Goal: Check status

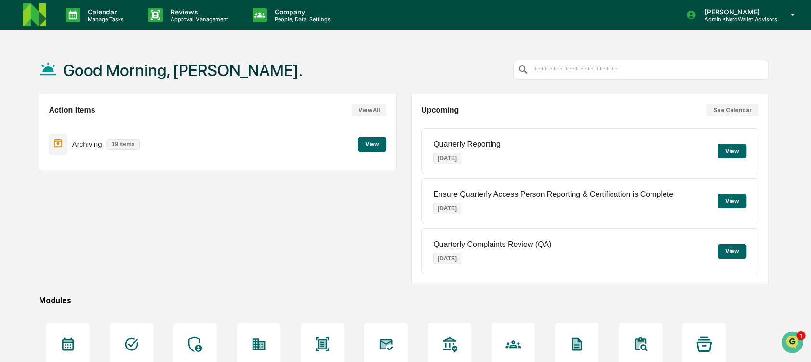
scroll to position [104, 0]
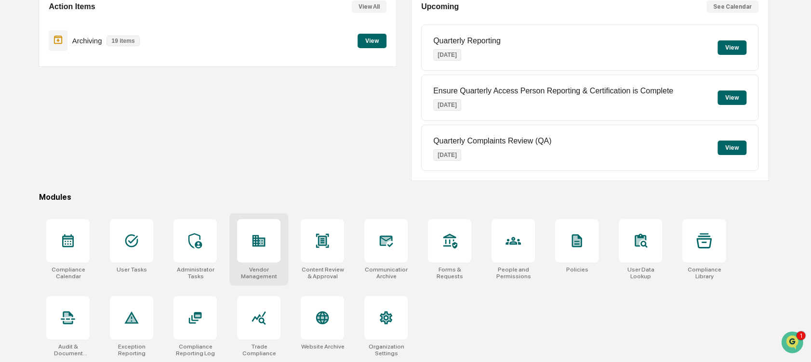
click at [254, 239] on icon at bounding box center [259, 241] width 13 height 12
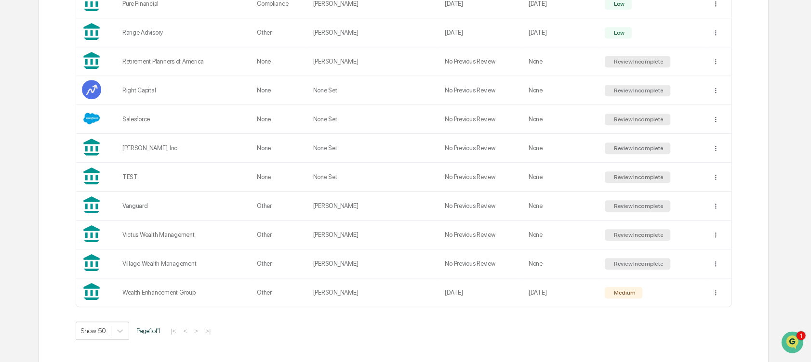
scroll to position [502, 0]
click at [253, 236] on td "Other" at bounding box center [279, 234] width 56 height 29
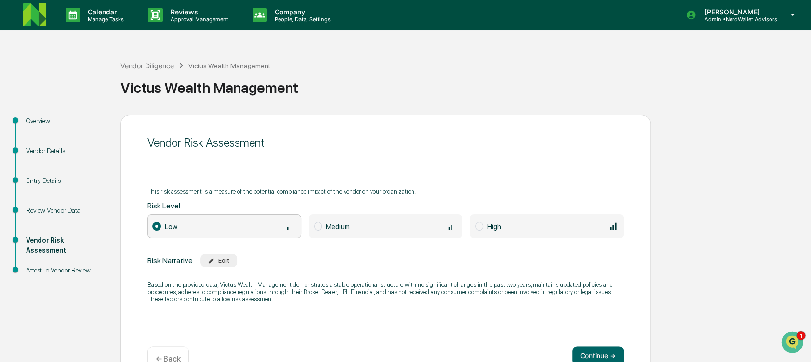
click at [59, 183] on div "Entry Details" at bounding box center [65, 181] width 79 height 10
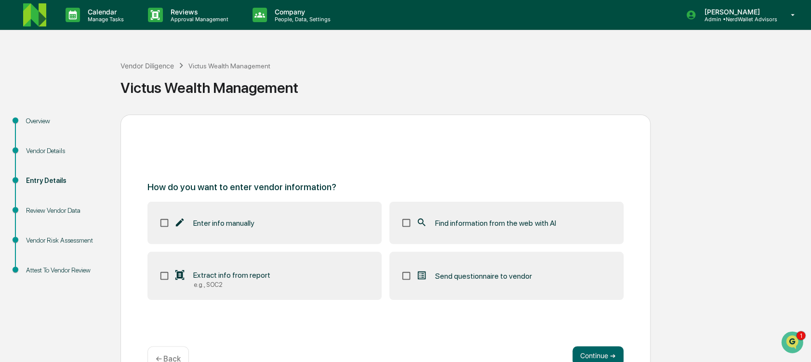
click at [57, 209] on div "Review Vendor Data" at bounding box center [65, 211] width 79 height 10
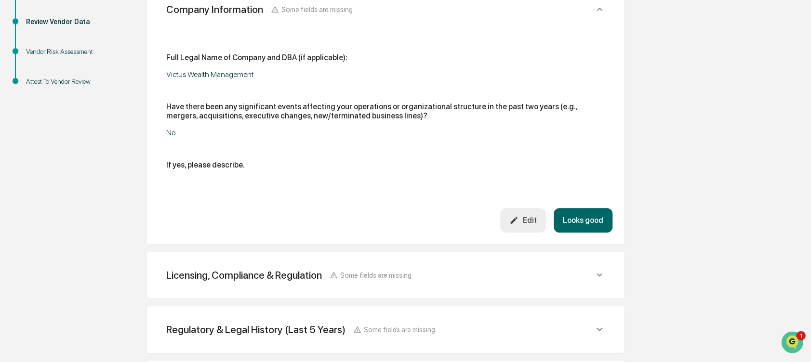
scroll to position [283, 0]
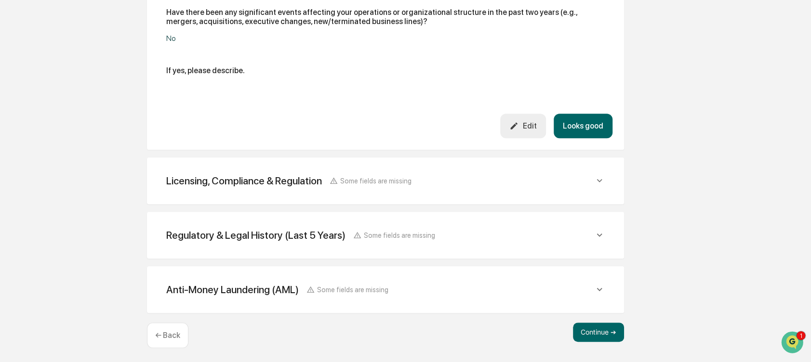
click at [246, 189] on div "Licensing, Compliance & Regulation Some fields are missing" at bounding box center [386, 181] width 454 height 24
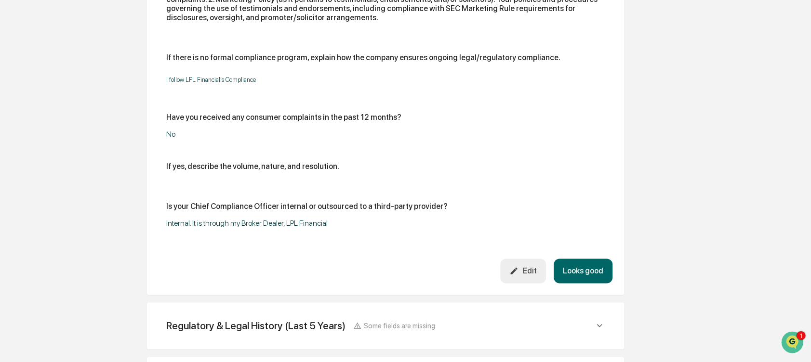
scroll to position [871, 0]
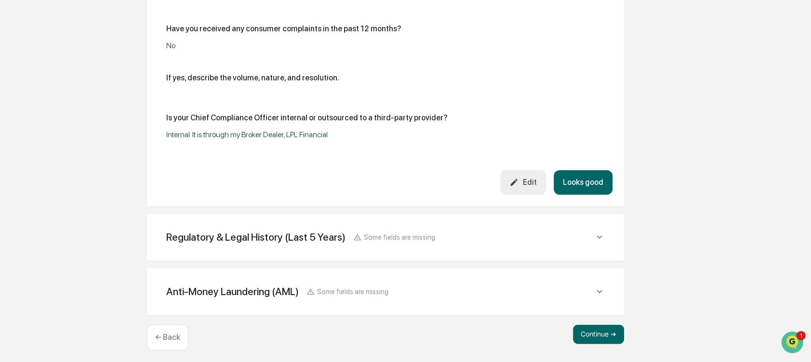
click at [273, 226] on div "Regulatory & Legal History (Last 5 Years) Some fields are missing" at bounding box center [386, 238] width 454 height 24
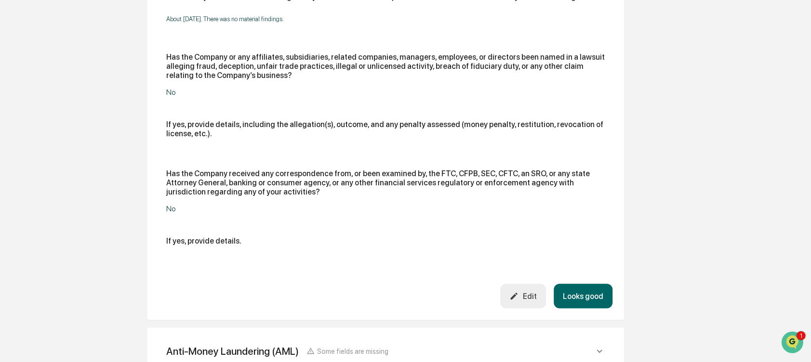
scroll to position [1222, 0]
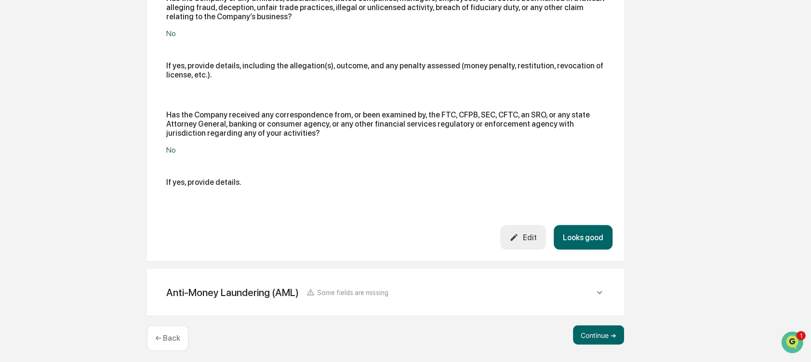
click at [201, 287] on div "Anti-Money Laundering (AML)" at bounding box center [232, 293] width 133 height 12
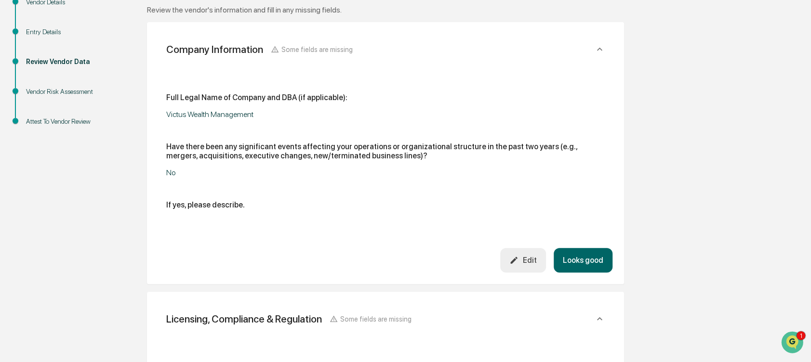
scroll to position [62, 0]
